Goal: Task Accomplishment & Management: Complete application form

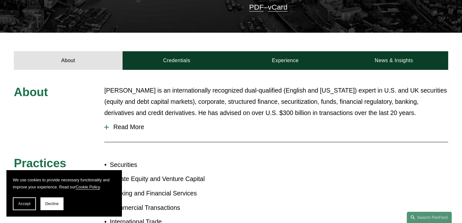
scroll to position [187, 0]
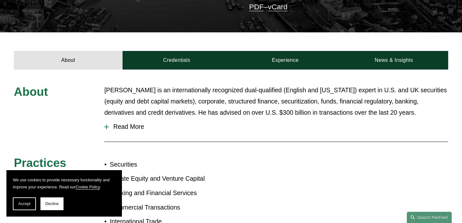
click at [119, 123] on span "Read More" at bounding box center [279, 126] width 340 height 7
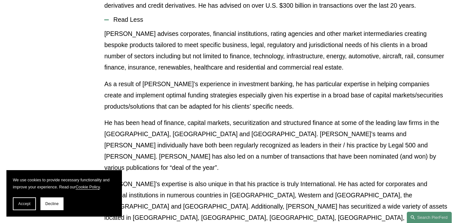
scroll to position [307, 0]
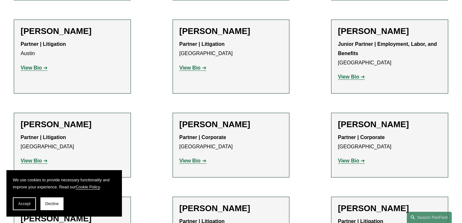
scroll to position [1382, 0]
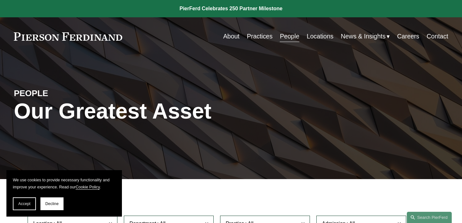
click at [442, 39] on link "Contact" at bounding box center [438, 36] width 22 height 13
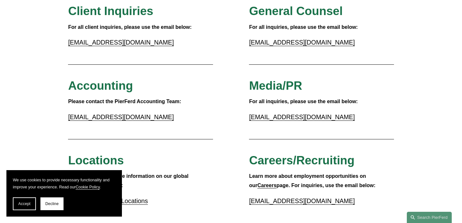
scroll to position [82, 0]
click at [259, 186] on strong "Careers" at bounding box center [266, 185] width 19 height 5
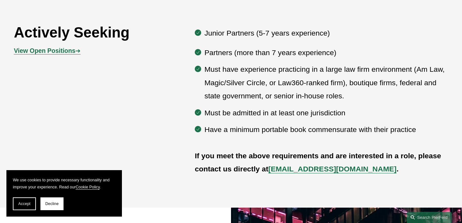
scroll to position [311, 0]
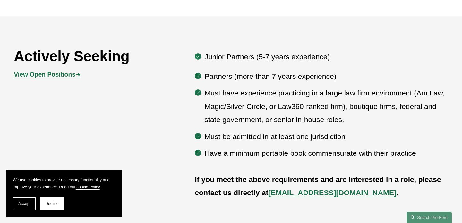
click at [58, 74] on strong "View Open Positions" at bounding box center [45, 74] width 62 height 7
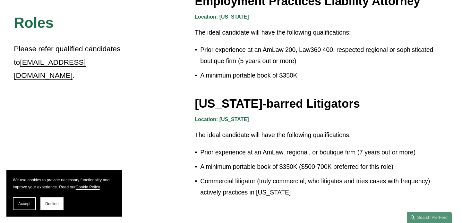
scroll to position [1065, 0]
